Goal: Task Accomplishment & Management: Complete application form

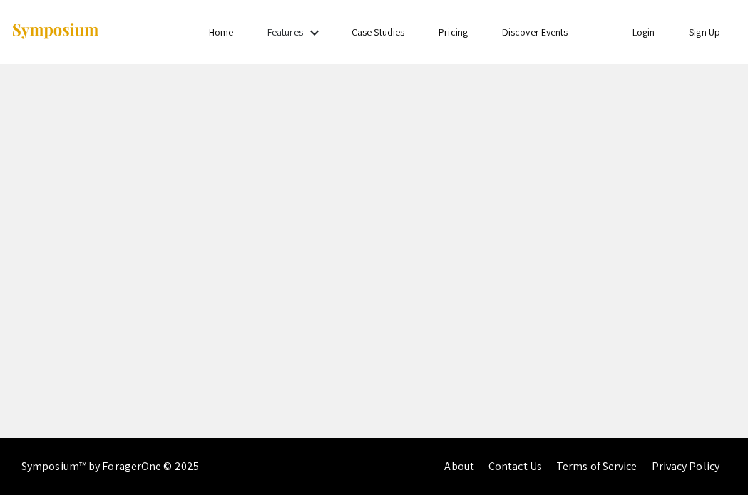
click at [639, 34] on link "Login" at bounding box center [643, 32] width 23 height 13
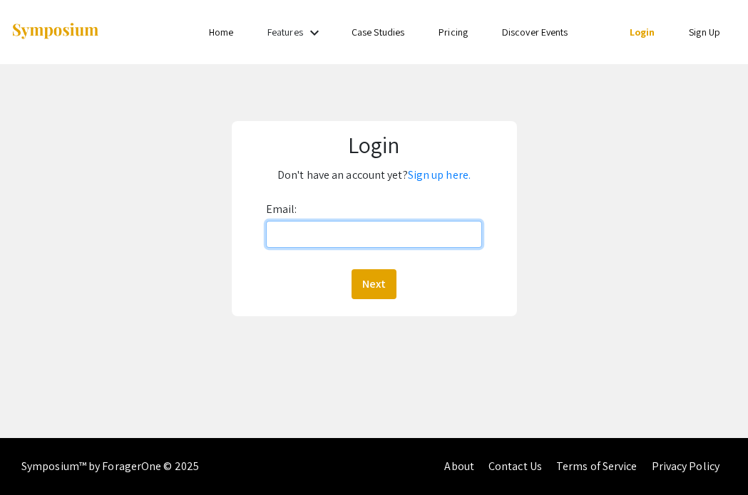
click at [304, 235] on input "Email:" at bounding box center [374, 234] width 216 height 27
type input "[PERSON_NAME][EMAIL_ADDRESS][PERSON_NAME][DOMAIN_NAME]"
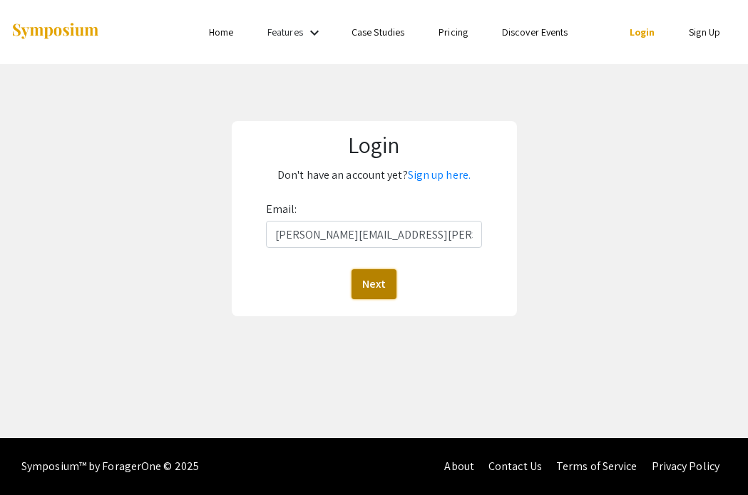
click at [382, 290] on button "Next" at bounding box center [373, 284] width 45 height 30
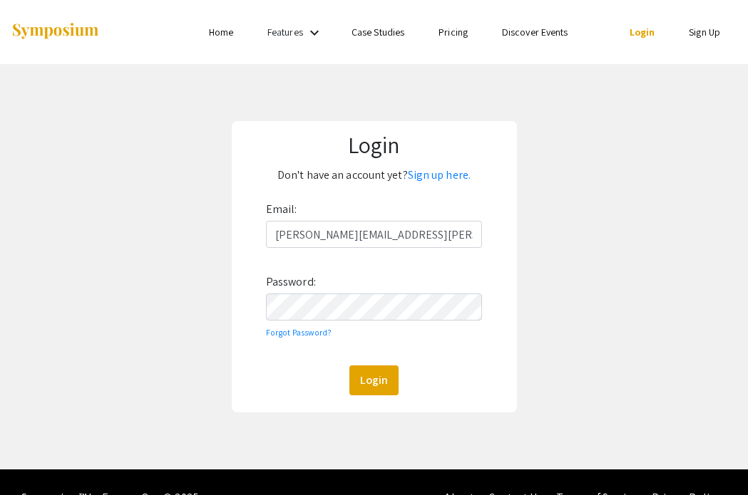
click at [339, 322] on div "Email: [PERSON_NAME][EMAIL_ADDRESS][PERSON_NAME][DOMAIN_NAME] Password: Forgot …" at bounding box center [374, 296] width 216 height 197
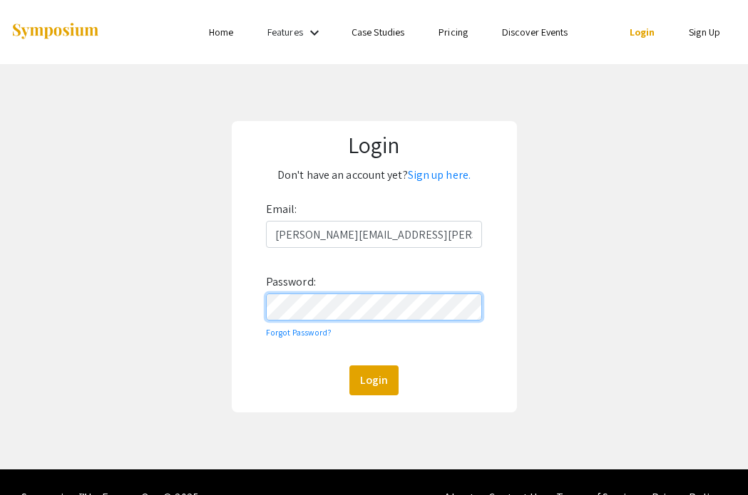
click at [349, 366] on button "Login" at bounding box center [373, 381] width 49 height 30
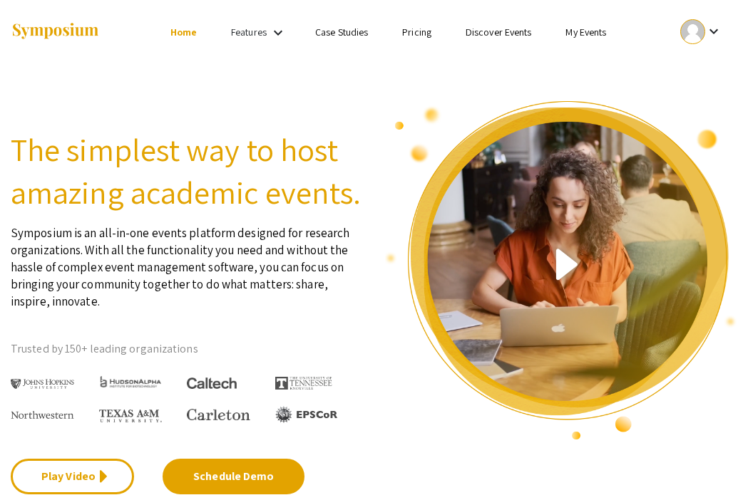
click at [579, 30] on link "My Events" at bounding box center [585, 32] width 41 height 13
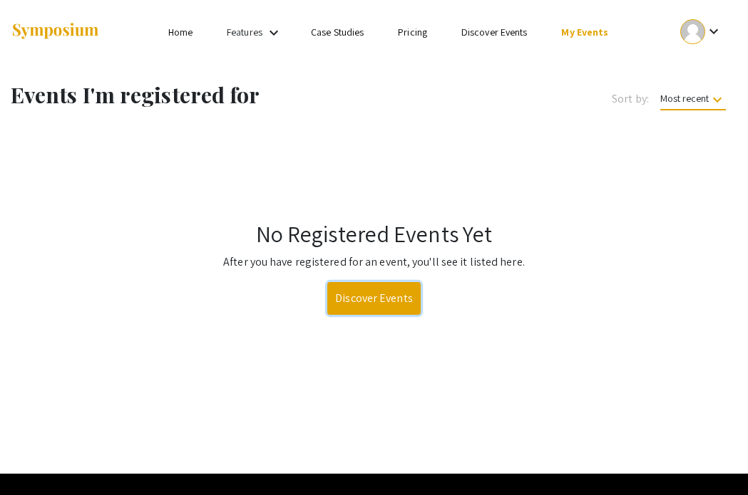
click at [350, 299] on link "Discover Events" at bounding box center [373, 298] width 93 height 33
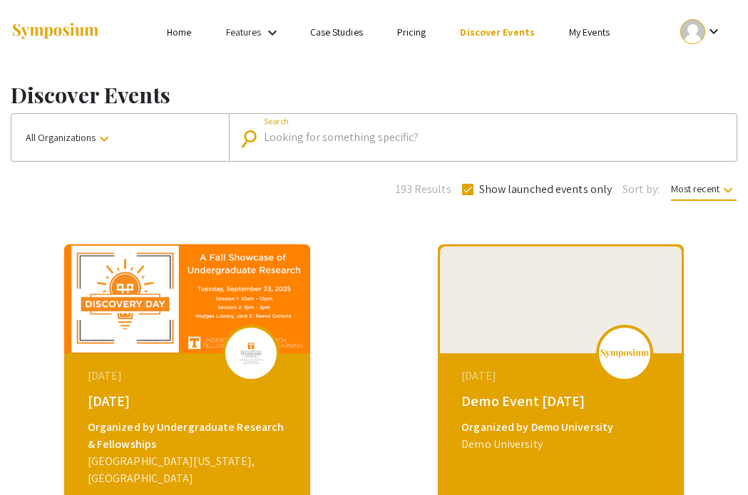
click at [315, 133] on input "Search" at bounding box center [493, 137] width 458 height 13
type input "[US_STATE]"
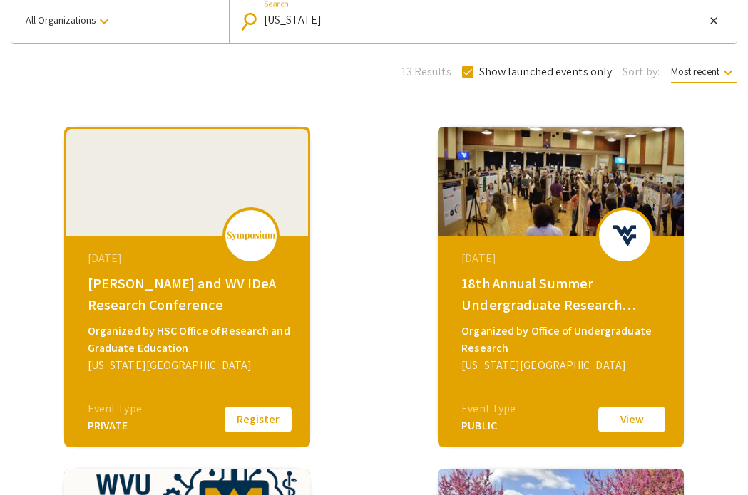
scroll to position [137, 0]
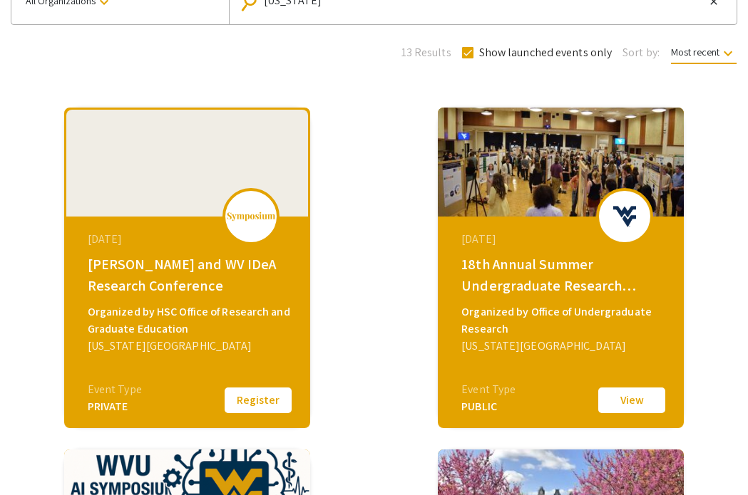
click at [269, 396] on button "Register" at bounding box center [257, 401] width 71 height 30
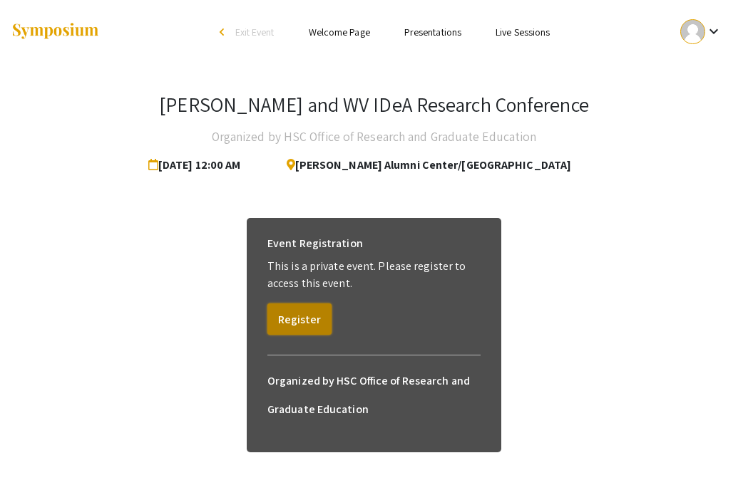
click at [302, 307] on button "Register" at bounding box center [299, 319] width 64 height 31
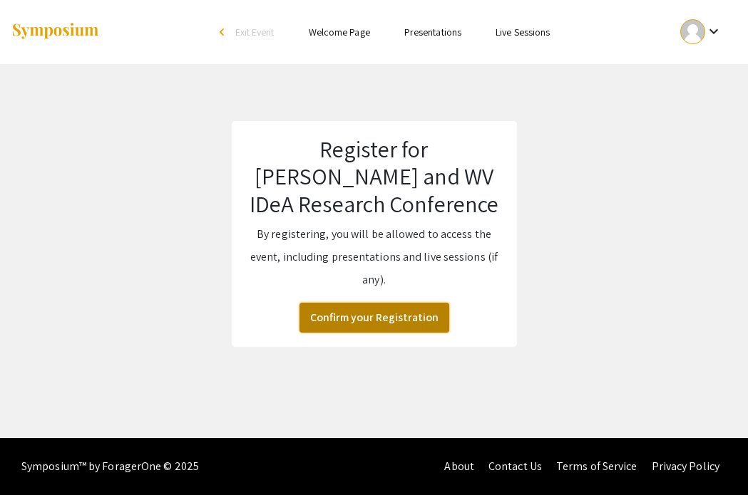
click at [404, 326] on button "Confirm your Registration" at bounding box center [374, 318] width 150 height 30
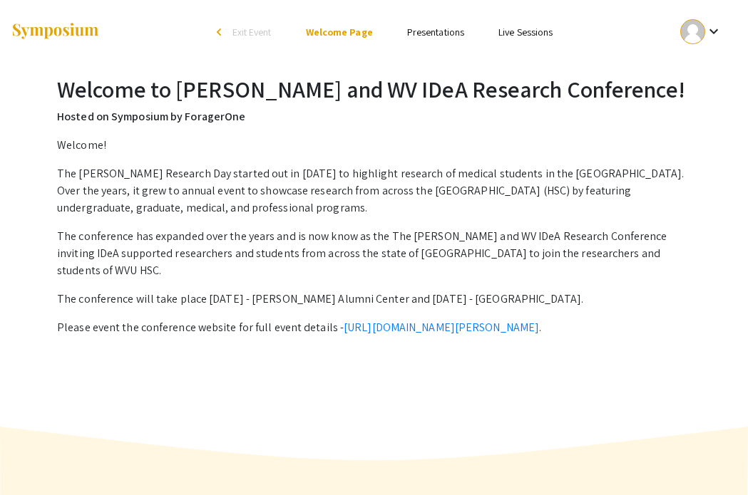
click at [443, 35] on link "Presentations" at bounding box center [435, 32] width 57 height 13
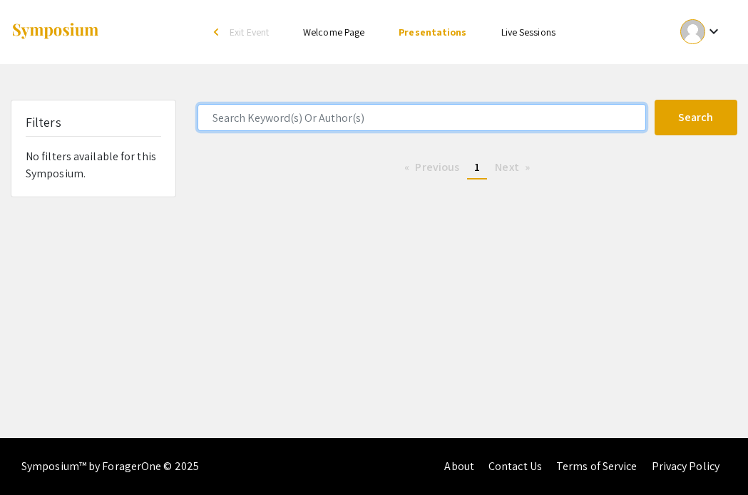
click at [327, 118] on input "Search Keyword(s) Or Author(s)" at bounding box center [421, 117] width 448 height 27
type input "[US_STATE]"
click at [654, 100] on button "Search" at bounding box center [695, 118] width 83 height 36
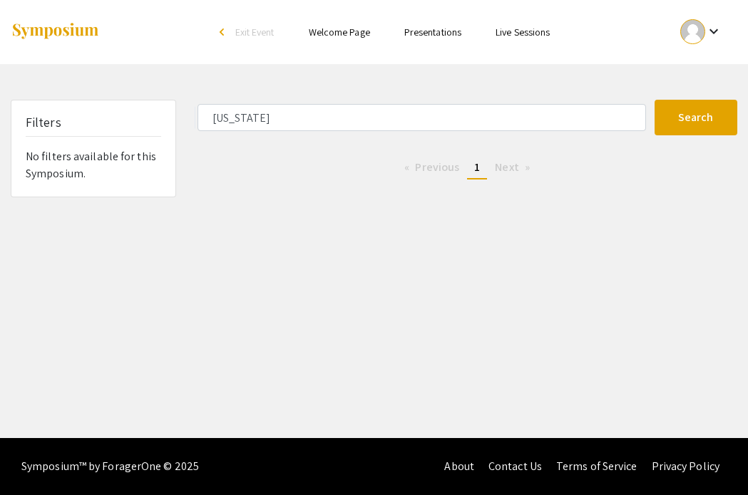
click at [428, 31] on link "Presentations" at bounding box center [432, 32] width 57 height 13
click at [515, 35] on link "Live Sessions" at bounding box center [528, 32] width 54 height 13
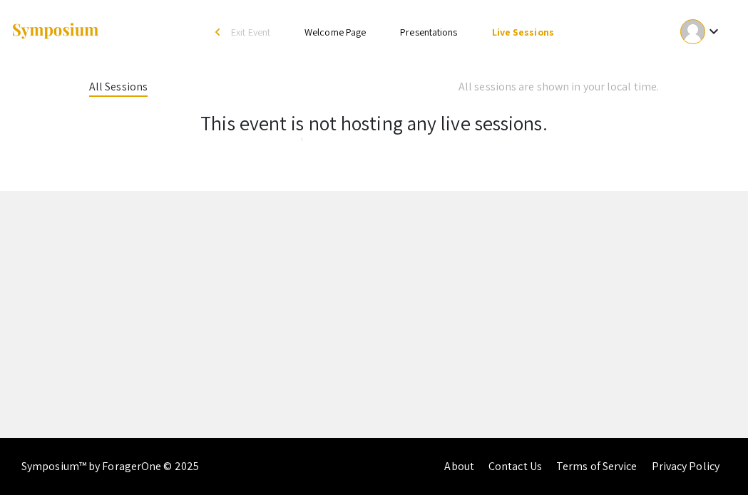
click at [317, 36] on link "Welcome Page" at bounding box center [334, 32] width 61 height 13
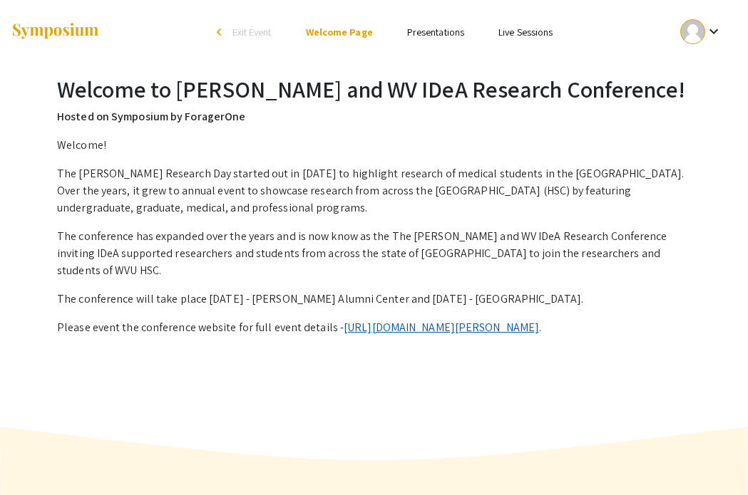
click at [391, 320] on link "https://health.wvu.edu/research-and-graduate-education/van-liere-conference/" at bounding box center [441, 327] width 195 height 15
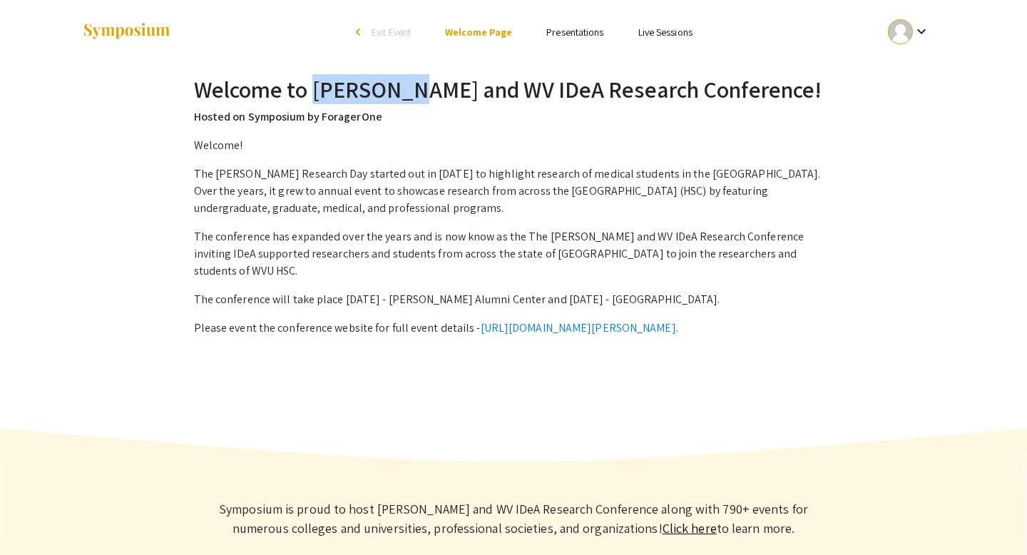
drag, startPoint x: 314, startPoint y: 87, endPoint x: 398, endPoint y: 86, distance: 84.1
click at [398, 86] on h2 "Welcome to Van Liere and WV IDeA Research Conference!" at bounding box center [513, 89] width 639 height 27
copy h2 "Van Liere"
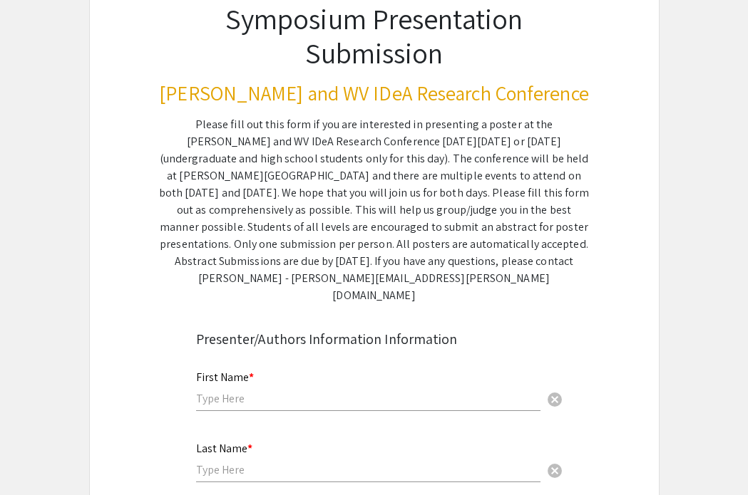
scroll to position [130, 0]
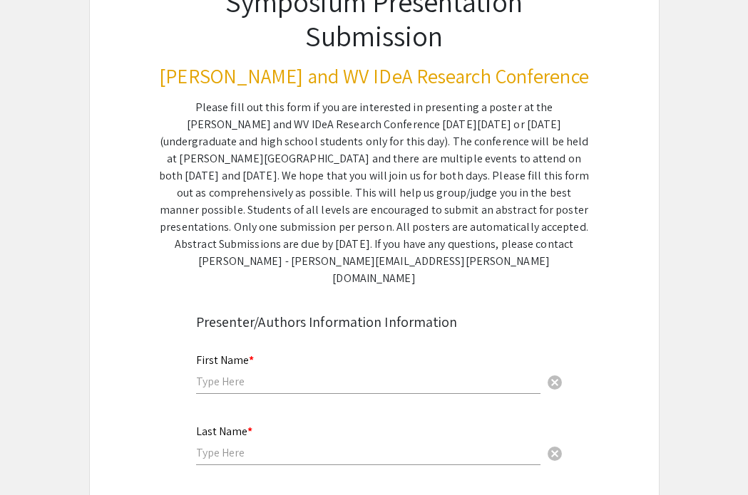
click at [277, 374] on input "text" at bounding box center [368, 381] width 344 height 15
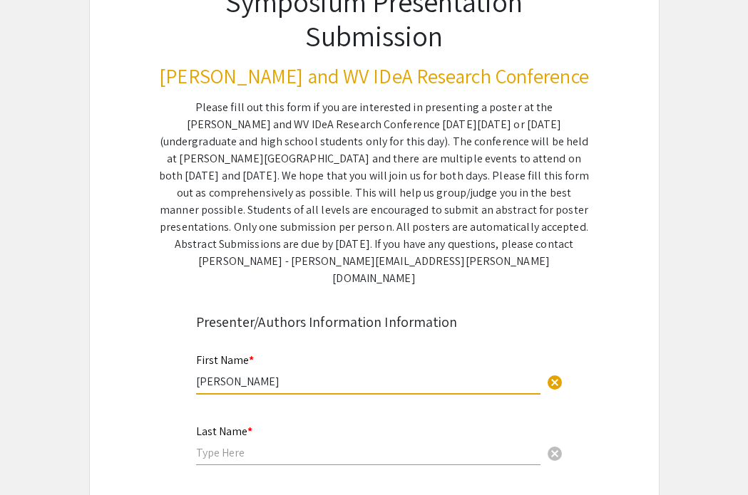
type input "[PERSON_NAME]"
click at [215, 446] on div "Last Name * cancel" at bounding box center [368, 438] width 344 height 54
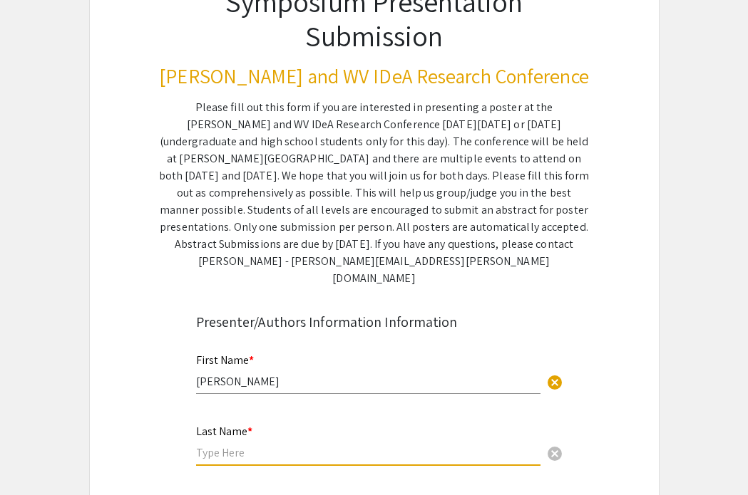
click at [215, 446] on div "Last Name * cancel" at bounding box center [368, 438] width 344 height 54
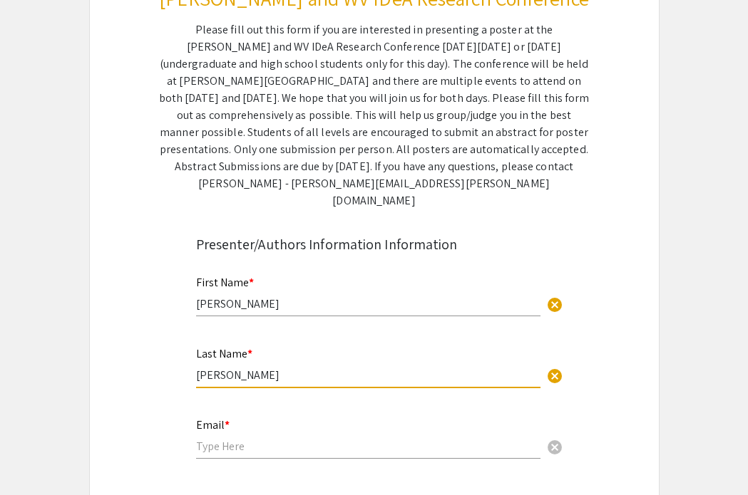
scroll to position [237, 0]
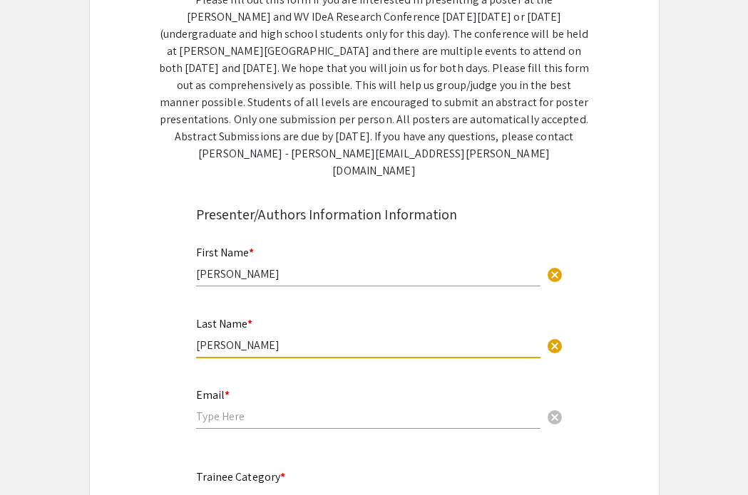
type input "[PERSON_NAME]"
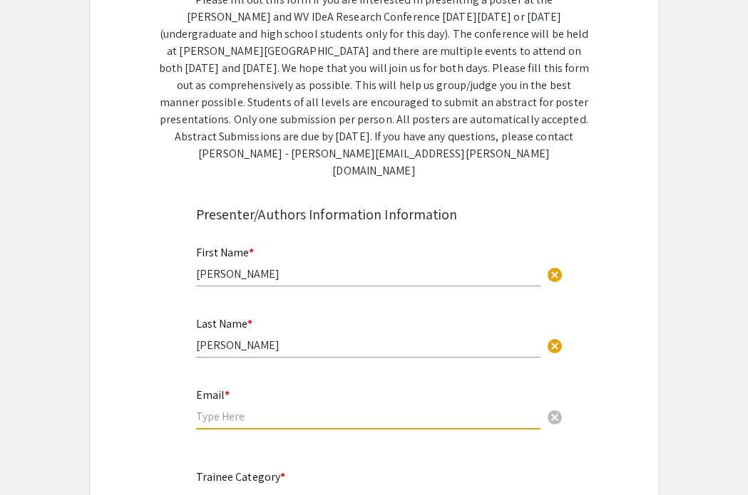
click at [240, 409] on input "email" at bounding box center [368, 416] width 344 height 15
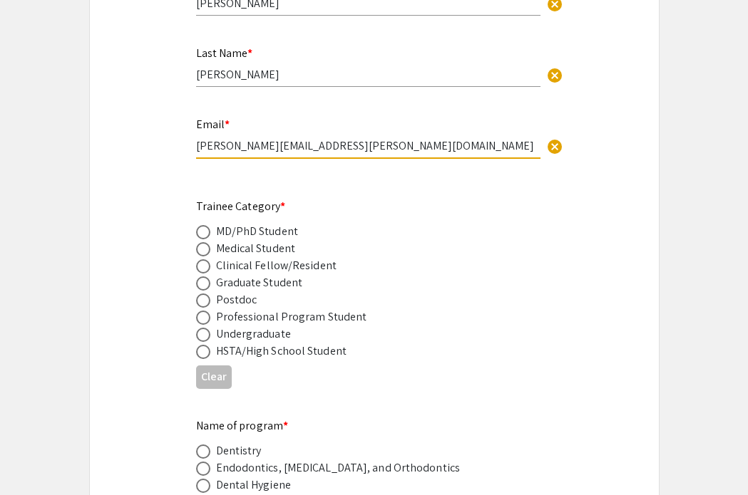
scroll to position [503, 0]
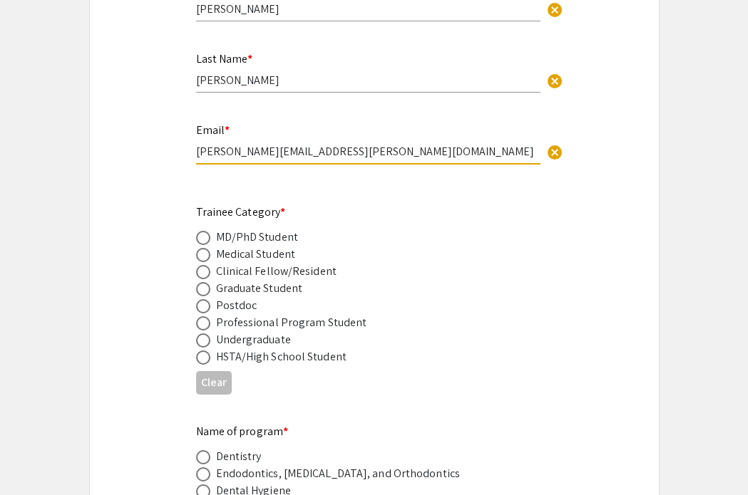
type input "[PERSON_NAME][EMAIL_ADDRESS][PERSON_NAME][DOMAIN_NAME]"
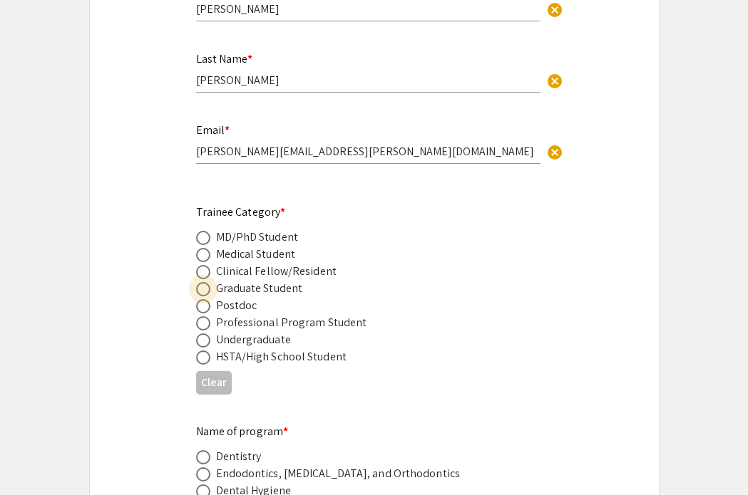
click at [210, 282] on label at bounding box center [206, 289] width 20 height 14
click at [210, 282] on input "radio" at bounding box center [203, 289] width 14 height 14
radio input "true"
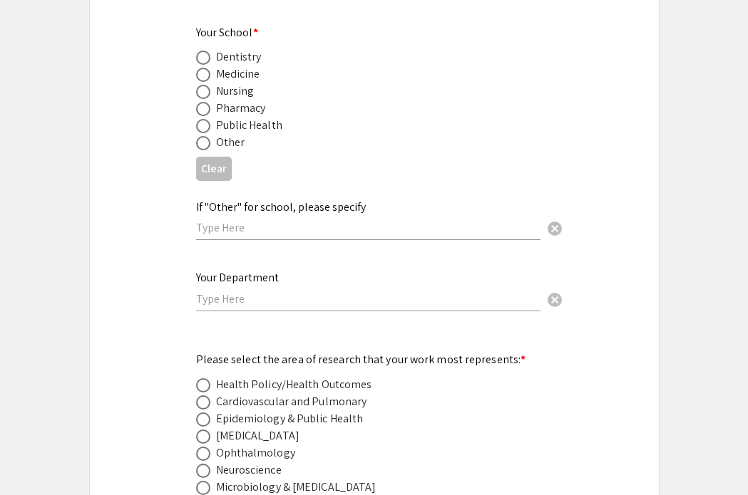
scroll to position [1620, 0]
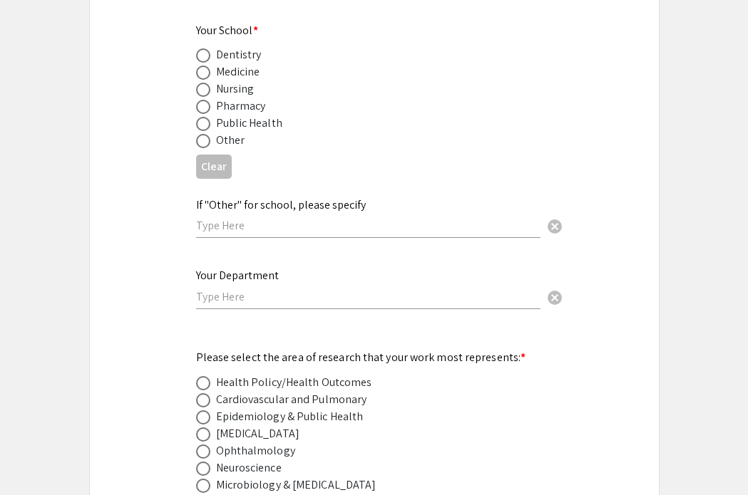
click at [228, 289] on input "text" at bounding box center [368, 296] width 344 height 15
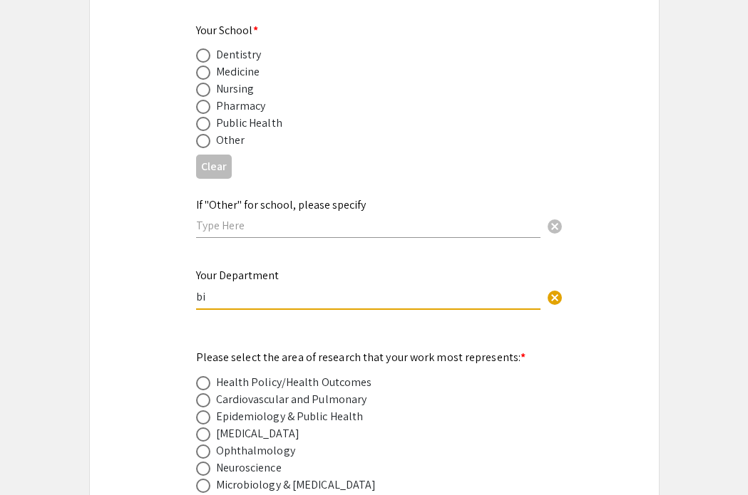
type input "b"
click at [319, 289] on input "Biochemistry and Ophthomology" at bounding box center [368, 296] width 344 height 15
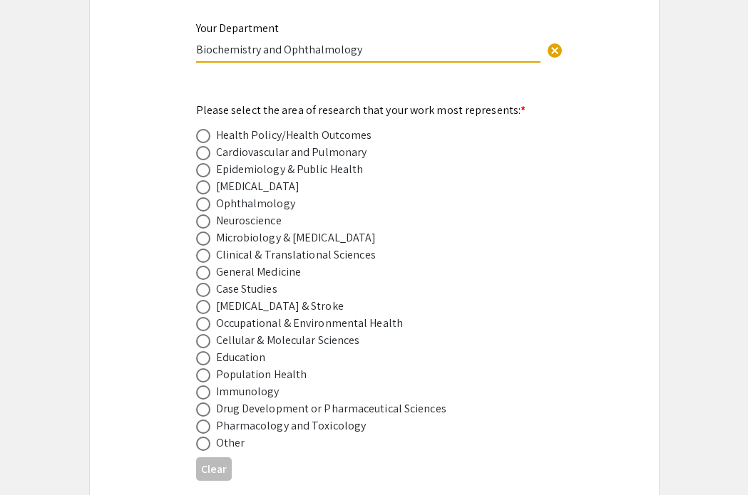
scroll to position [1871, 0]
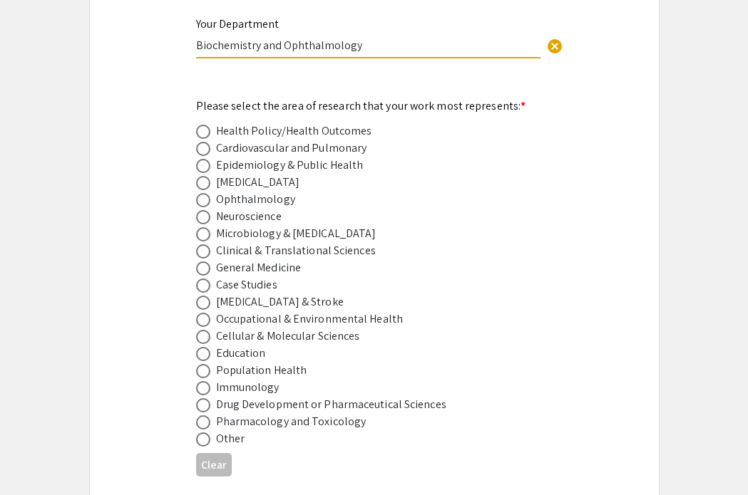
type input "Biochemistry and Ophthalmology"
click at [262, 191] on div "Ophthalmology" at bounding box center [255, 199] width 79 height 17
click at [206, 193] on span at bounding box center [203, 200] width 14 height 14
click at [206, 193] on input "radio" at bounding box center [203, 200] width 14 height 14
radio input "true"
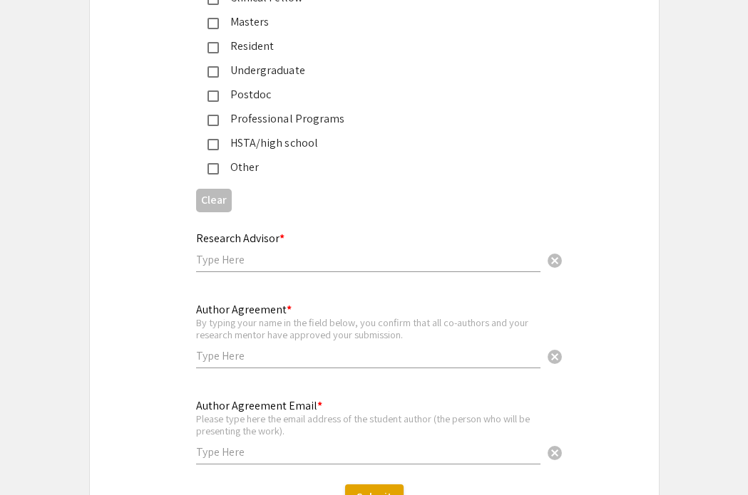
scroll to position [3472, 0]
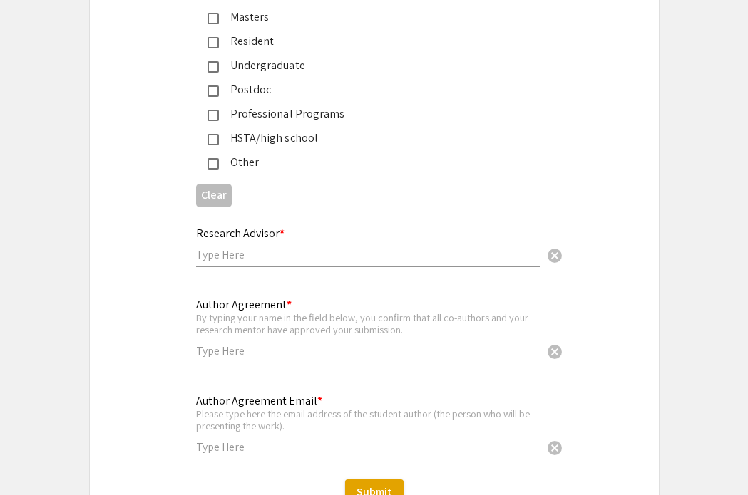
click at [229, 251] on input "text" at bounding box center [368, 254] width 344 height 15
type input "Jianhai Du"
click at [239, 344] on input "text" at bounding box center [368, 351] width 344 height 15
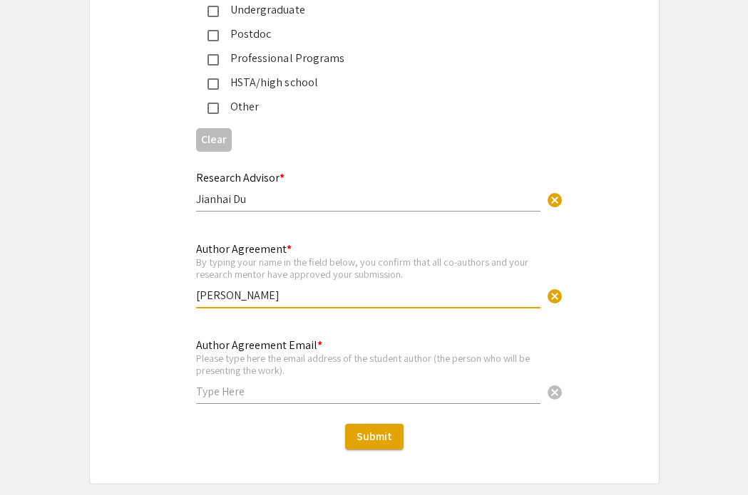
scroll to position [3532, 0]
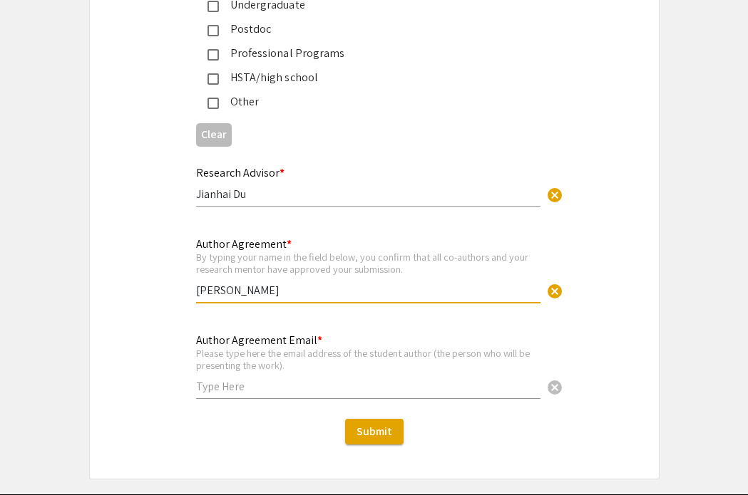
type input "[PERSON_NAME]"
click at [233, 381] on input "text" at bounding box center [368, 386] width 344 height 15
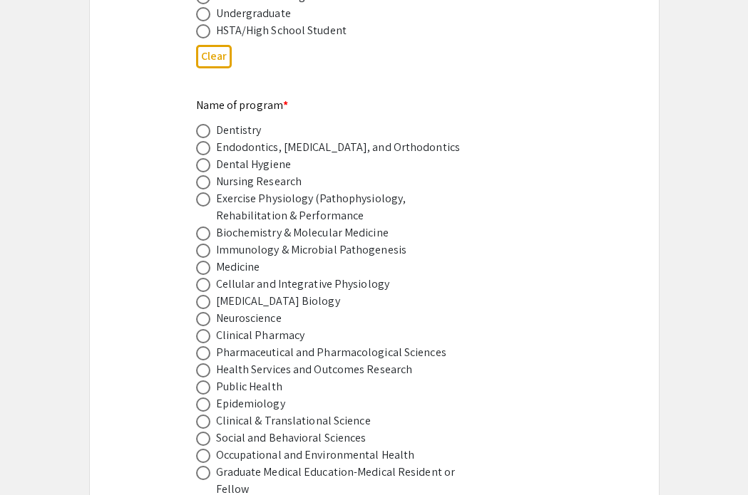
scroll to position [831, 0]
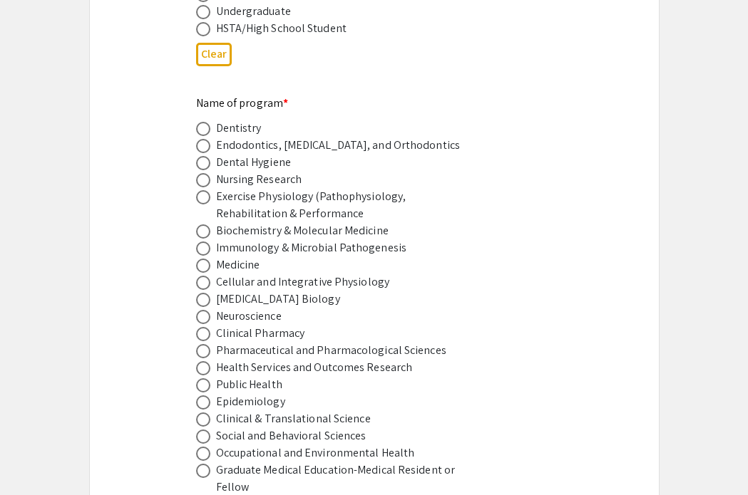
type input "[PERSON_NAME][EMAIL_ADDRESS][PERSON_NAME][DOMAIN_NAME]"
click at [204, 225] on span at bounding box center [203, 232] width 14 height 14
click at [204, 225] on input "radio" at bounding box center [203, 232] width 14 height 14
radio input "true"
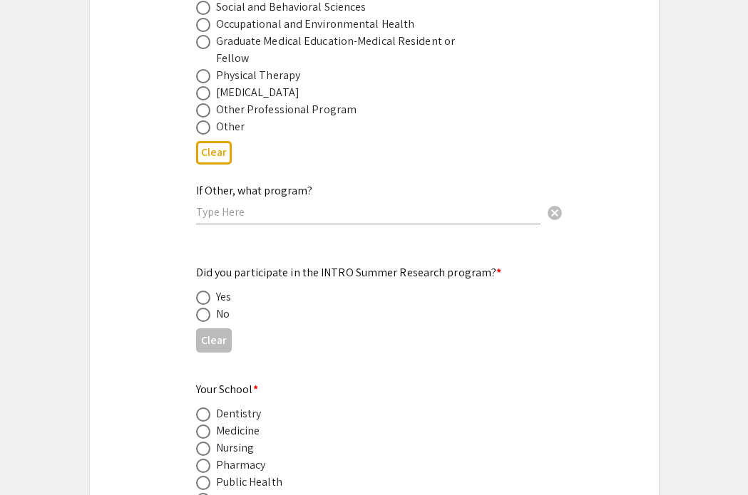
scroll to position [1264, 0]
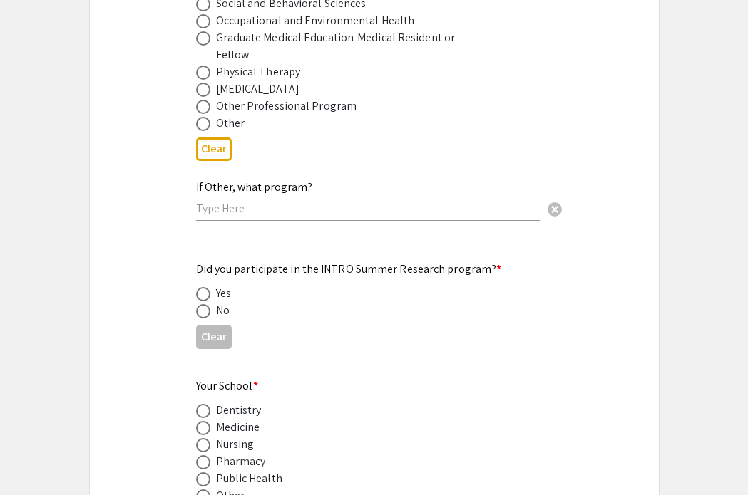
click at [206, 304] on span at bounding box center [203, 311] width 14 height 14
click at [206, 304] on input "radio" at bounding box center [203, 311] width 14 height 14
radio input "true"
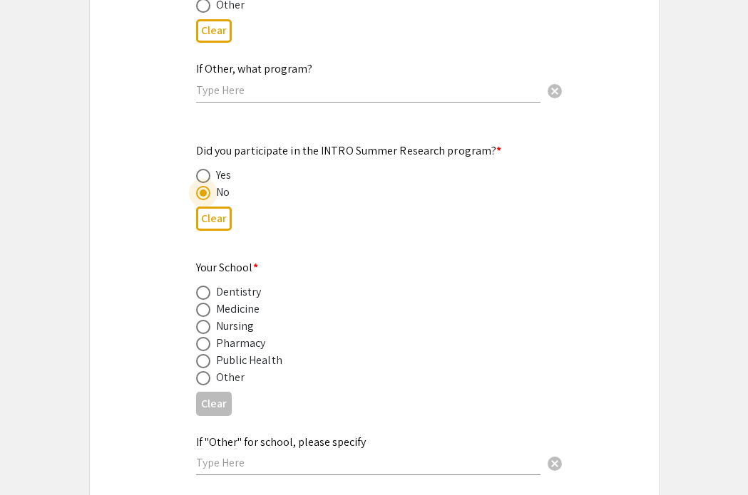
scroll to position [1384, 0]
click at [204, 370] on span at bounding box center [203, 377] width 14 height 14
click at [204, 370] on input "radio" at bounding box center [203, 377] width 14 height 14
radio input "true"
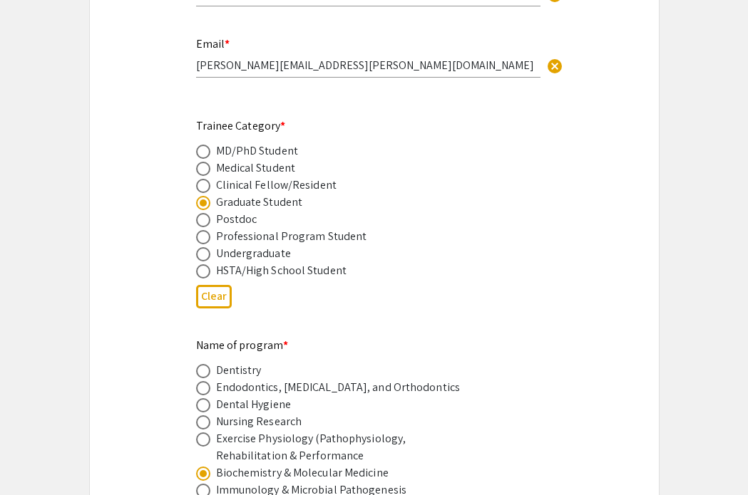
scroll to position [0, 0]
